Goal: Task Accomplishment & Management: Manage account settings

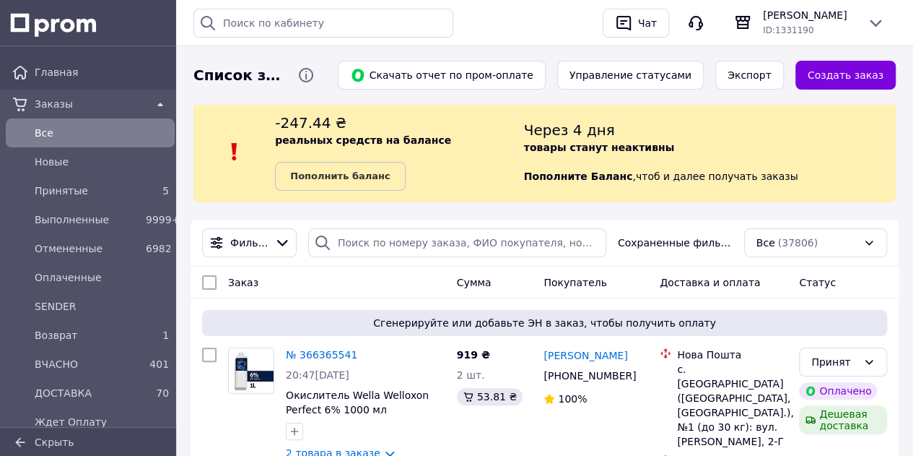
click at [82, 147] on link "Новые" at bounding box center [90, 161] width 180 height 29
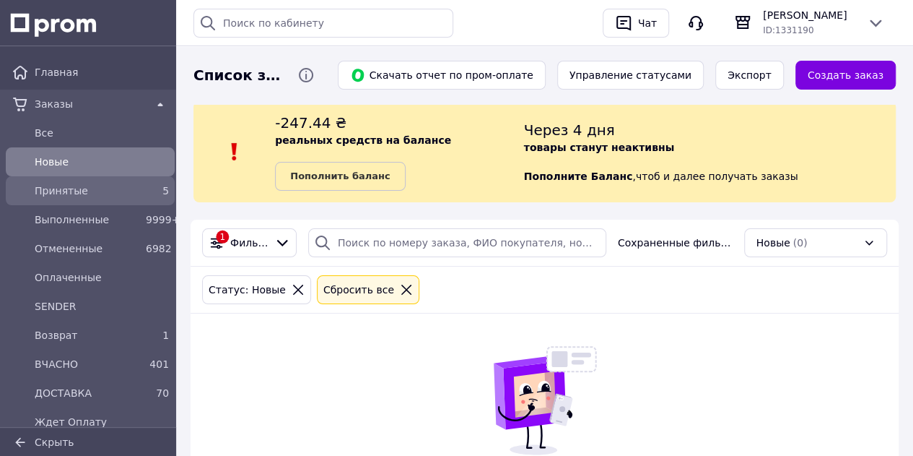
click at [127, 194] on span "Принятые" at bounding box center [87, 190] width 105 height 14
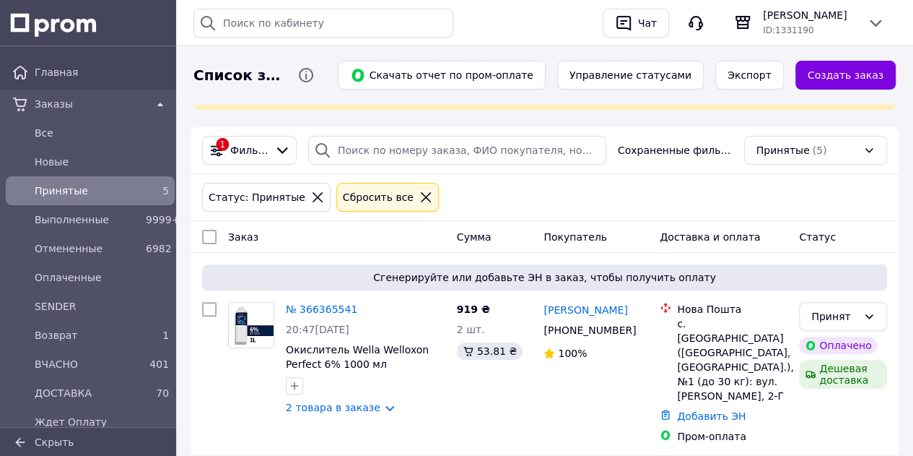
scroll to position [144, 0]
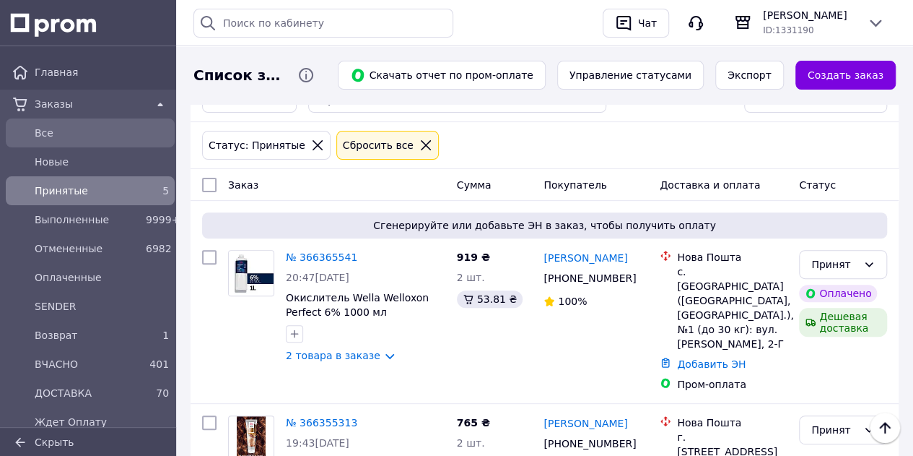
click at [131, 135] on span "Все" at bounding box center [102, 133] width 134 height 14
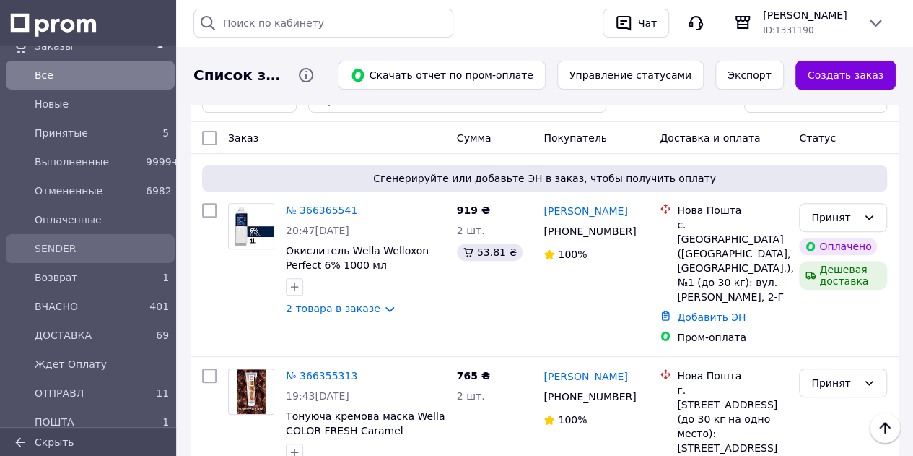
scroll to position [72, 0]
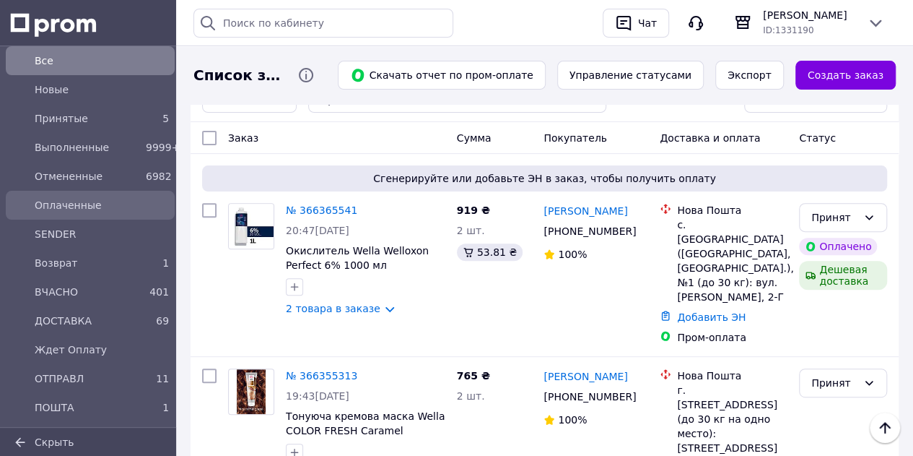
click at [94, 201] on span "Оплаченные" at bounding box center [102, 205] width 134 height 14
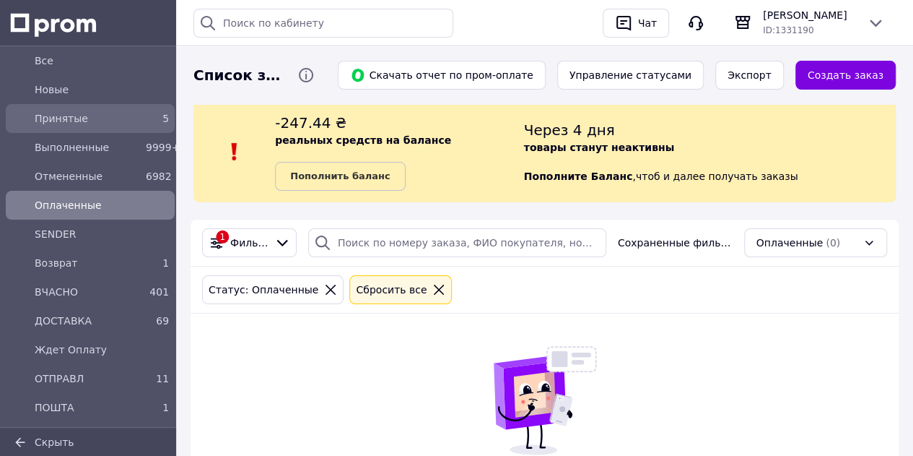
click at [100, 113] on span "Принятые" at bounding box center [87, 118] width 105 height 14
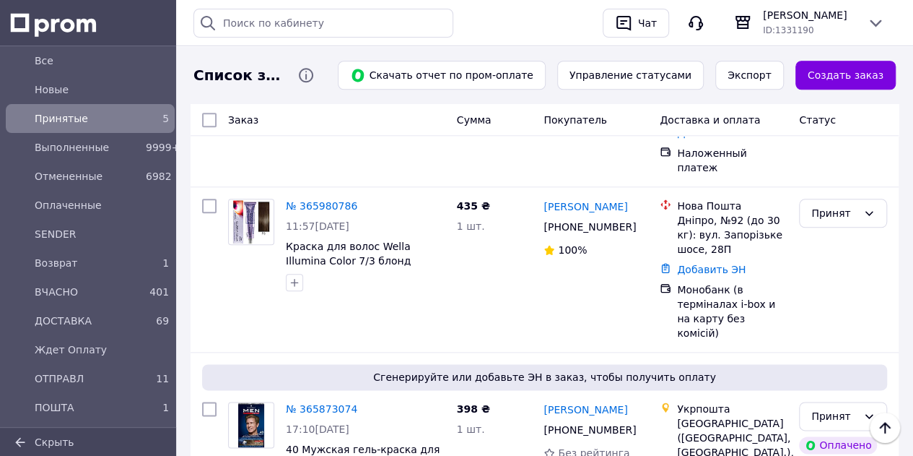
scroll to position [722, 0]
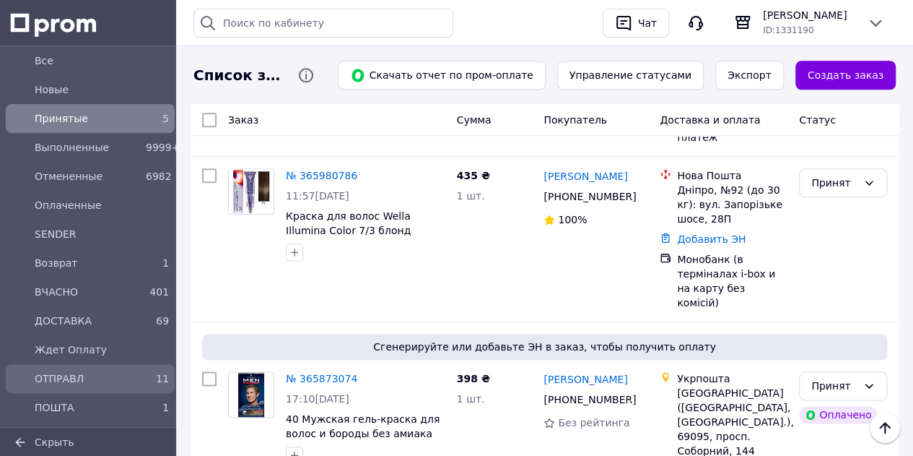
click at [99, 379] on span "ОТПРАВЛ" at bounding box center [87, 378] width 105 height 14
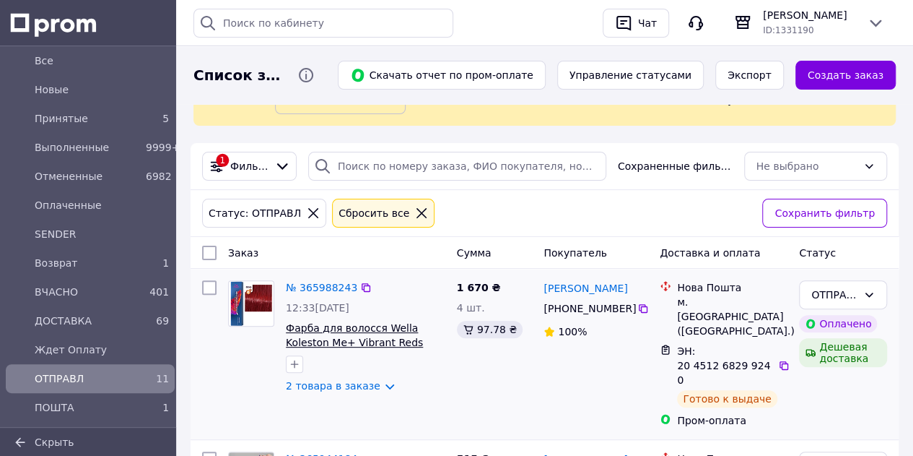
scroll to position [217, 0]
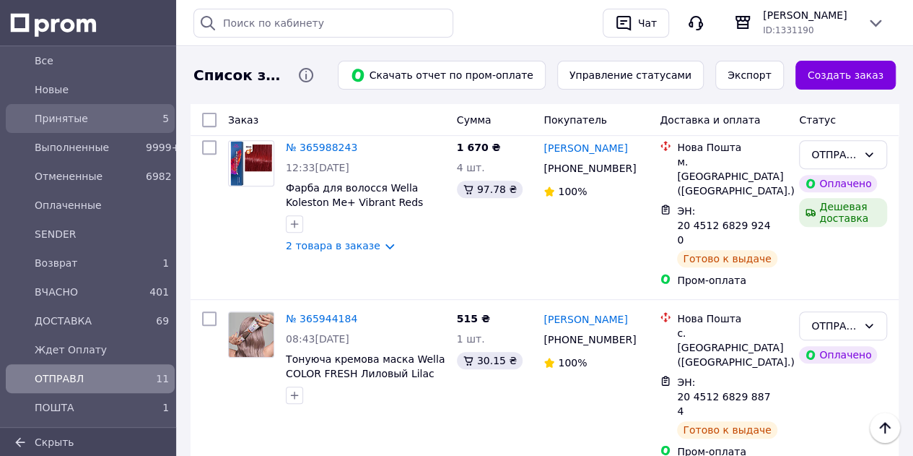
click at [123, 122] on span "Принятые" at bounding box center [87, 118] width 105 height 14
